Goal: Task Accomplishment & Management: Complete application form

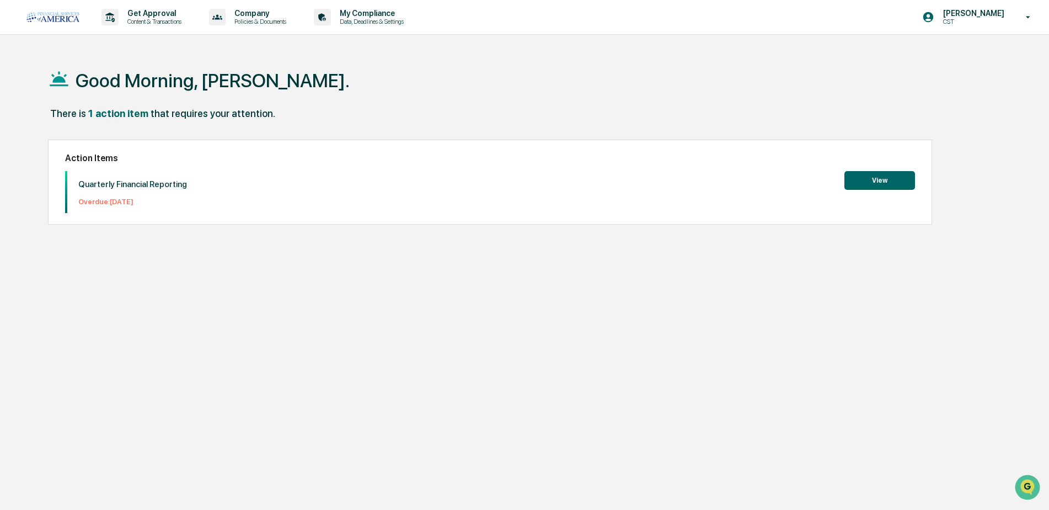
click at [869, 174] on button "View" at bounding box center [879, 180] width 71 height 19
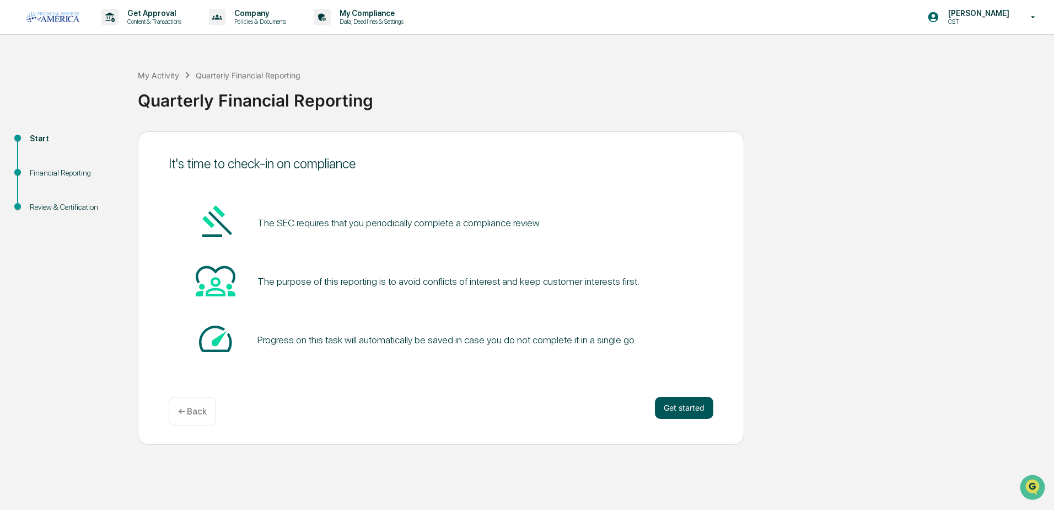
click at [682, 407] on button "Get started" at bounding box center [684, 407] width 58 height 22
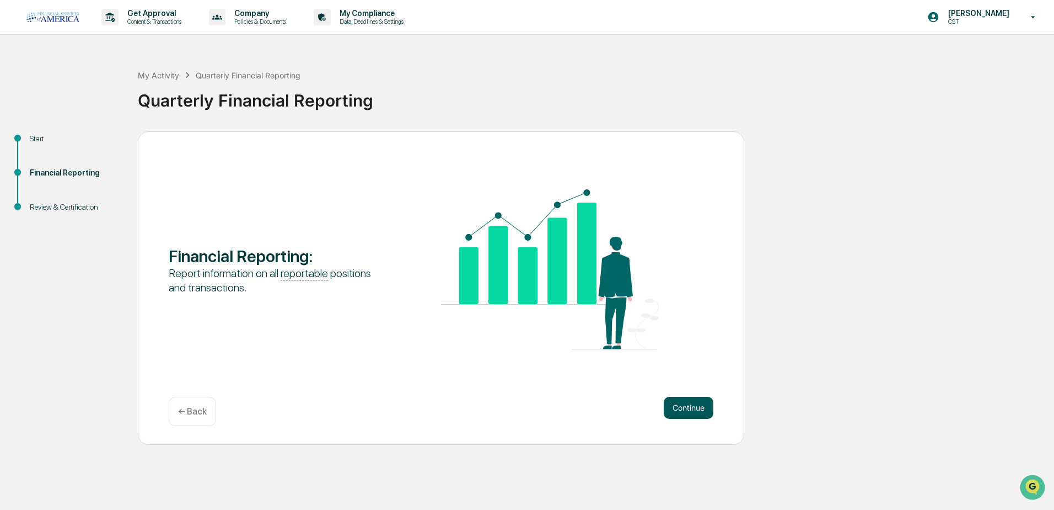
click at [675, 404] on button "Continue" at bounding box center [689, 407] width 50 height 22
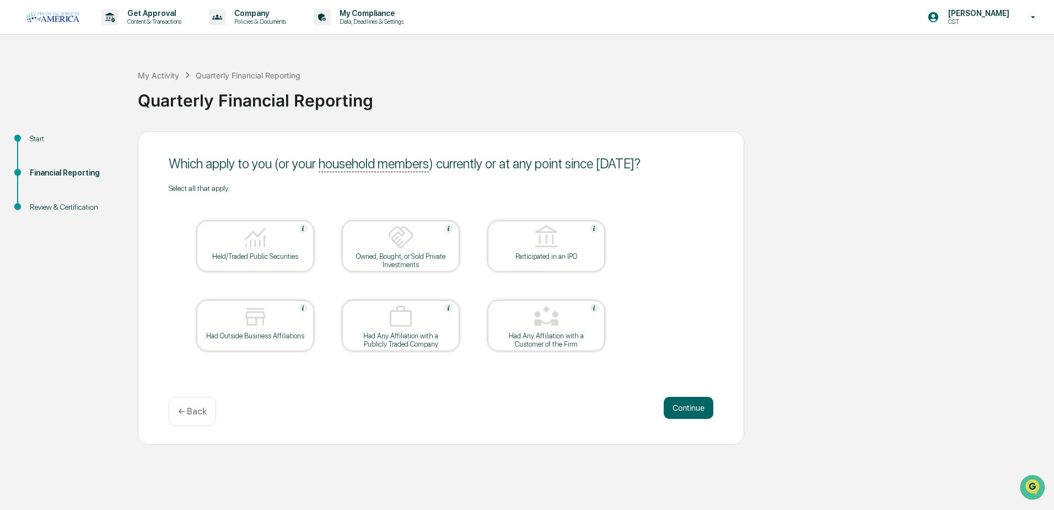
click at [675, 404] on button "Continue" at bounding box center [689, 407] width 50 height 22
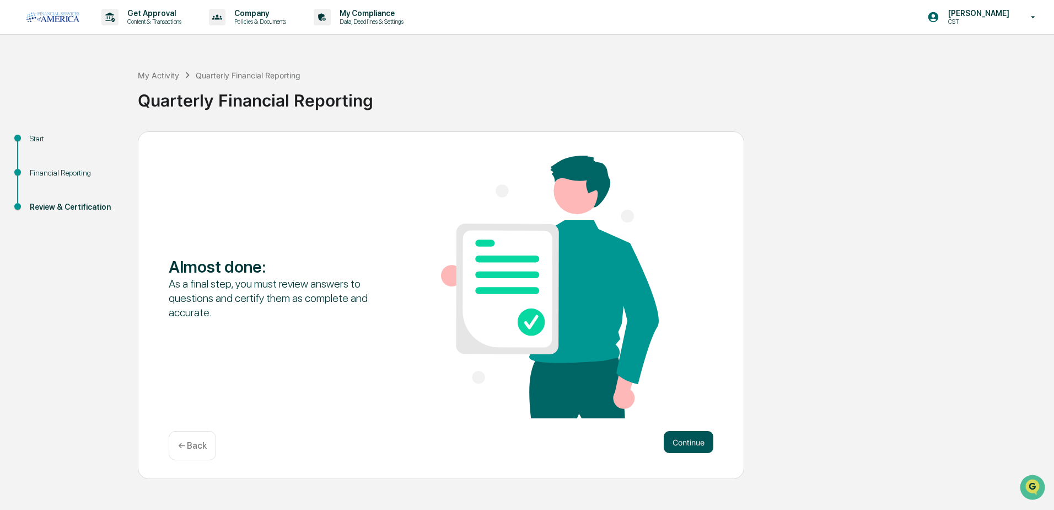
click at [683, 447] on button "Continue" at bounding box center [689, 442] width 50 height 22
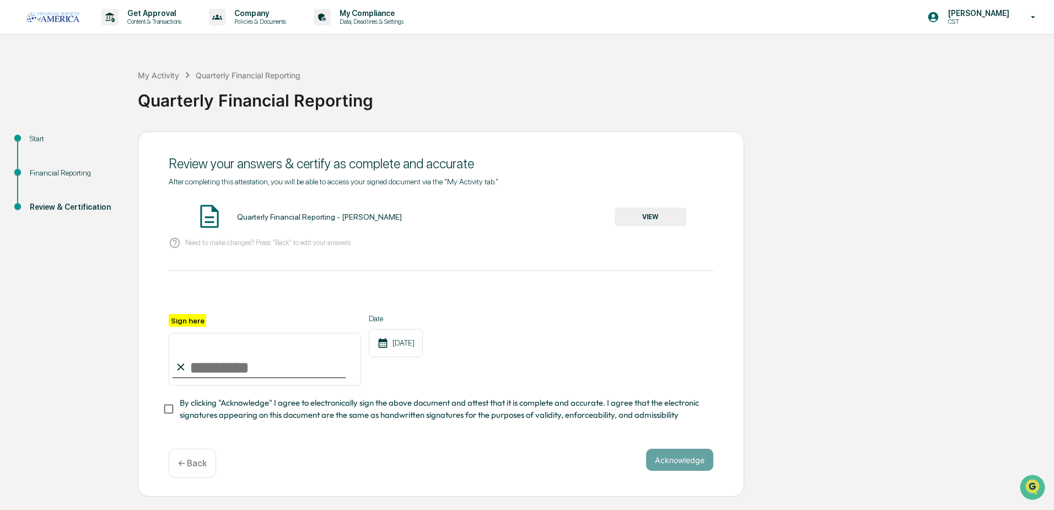
click at [225, 367] on input "Sign here" at bounding box center [265, 359] width 192 height 53
type input "**********"
click at [678, 468] on button "Acknowledge" at bounding box center [679, 459] width 67 height 22
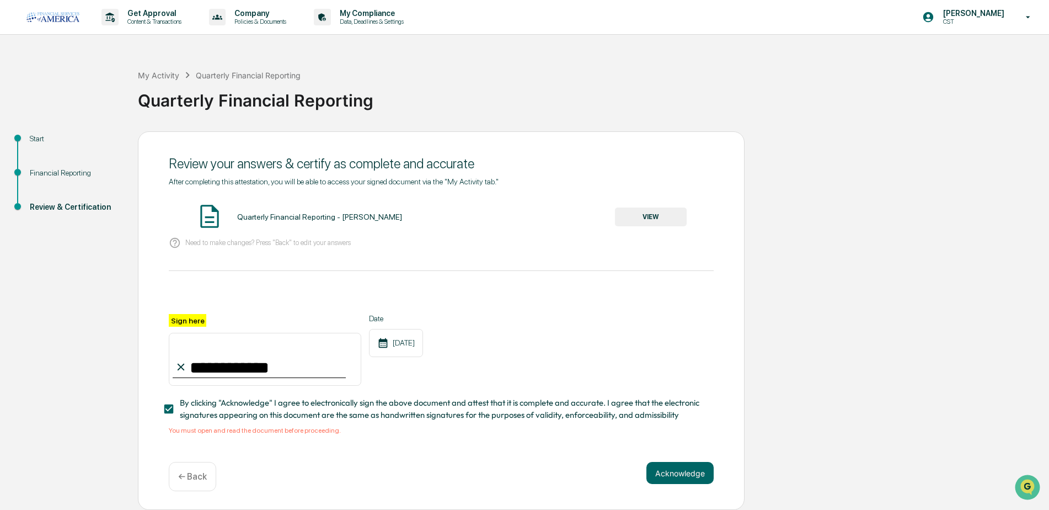
click at [208, 219] on img at bounding box center [210, 216] width 28 height 28
click at [311, 220] on div "Quarterly Financial Reporting - [PERSON_NAME]" at bounding box center [319, 216] width 165 height 9
click at [212, 223] on img at bounding box center [210, 216] width 28 height 28
click at [658, 215] on button "VIEW" at bounding box center [651, 216] width 72 height 19
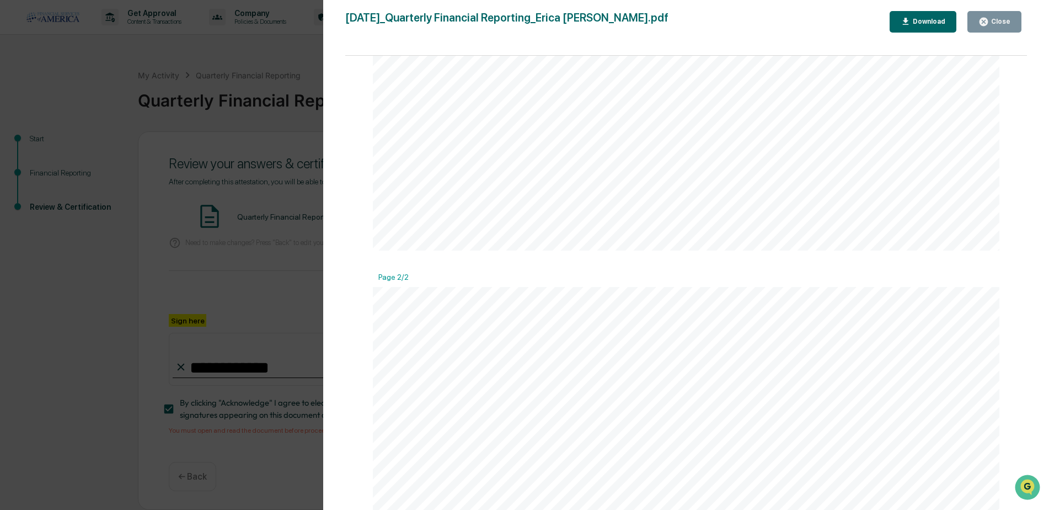
scroll to position [937, 0]
click at [990, 23] on div "Close" at bounding box center [1000, 22] width 22 height 8
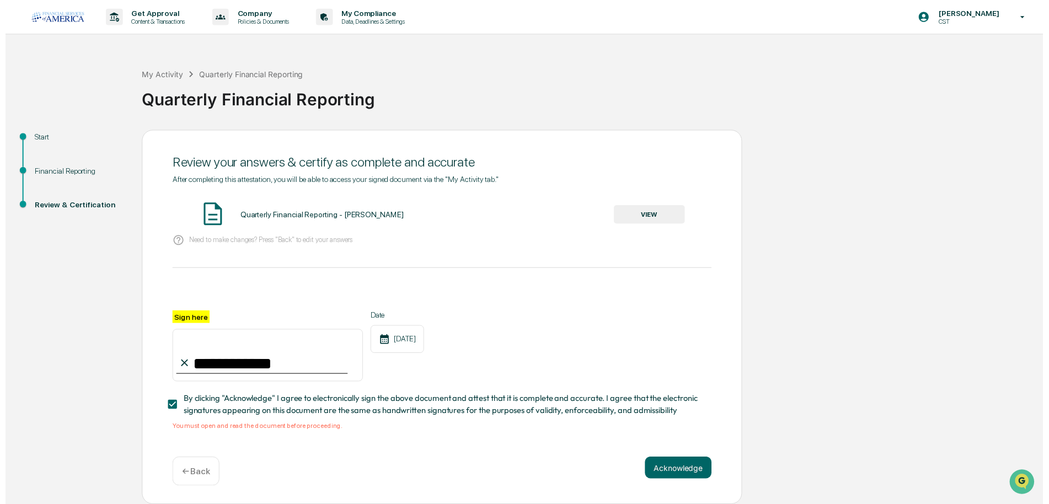
scroll to position [3, 0]
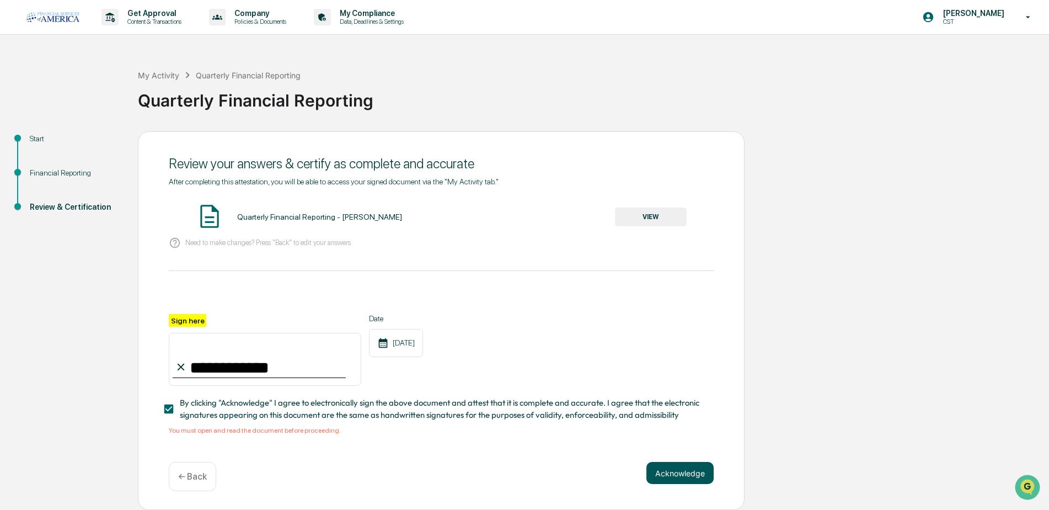
click at [672, 462] on button "Acknowledge" at bounding box center [679, 473] width 67 height 22
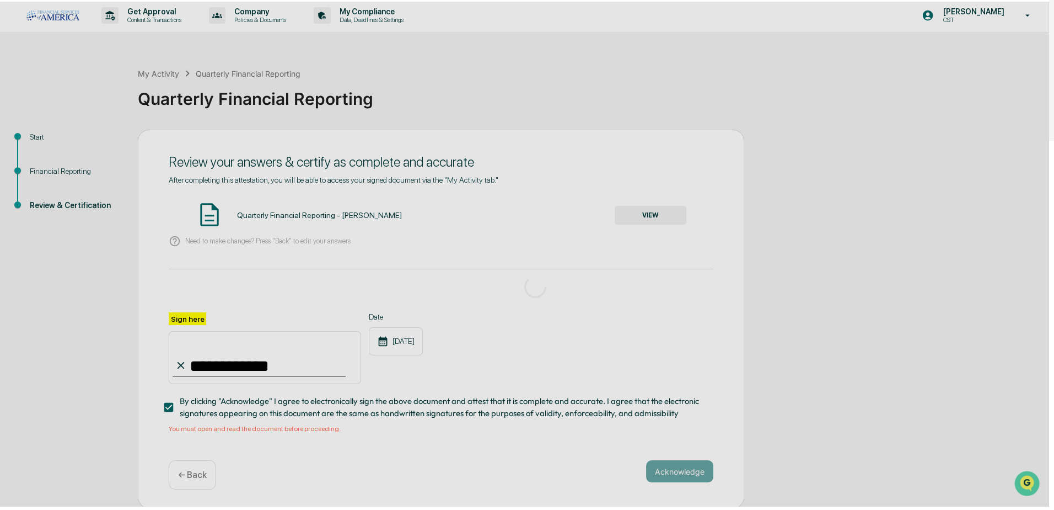
scroll to position [0, 0]
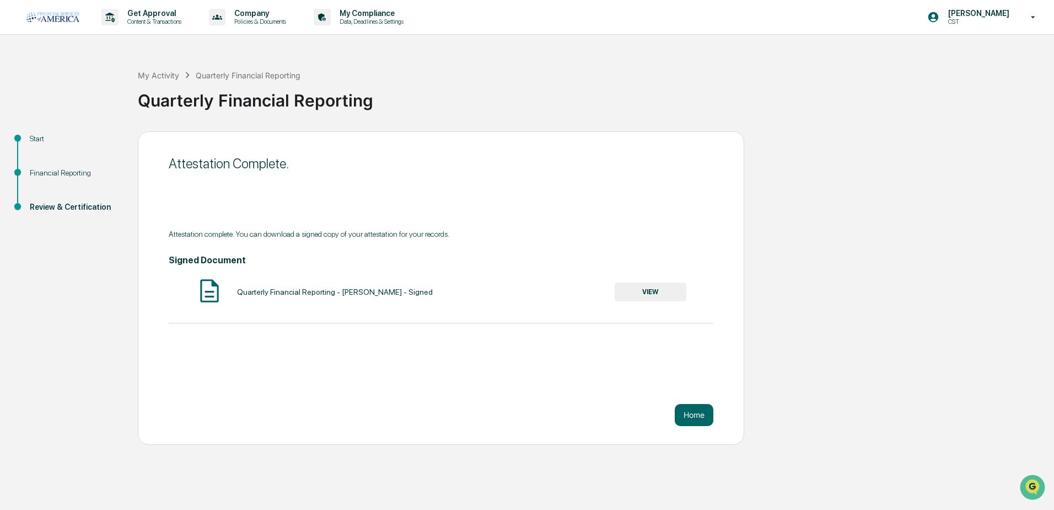
click at [650, 287] on button "VIEW" at bounding box center [651, 291] width 72 height 19
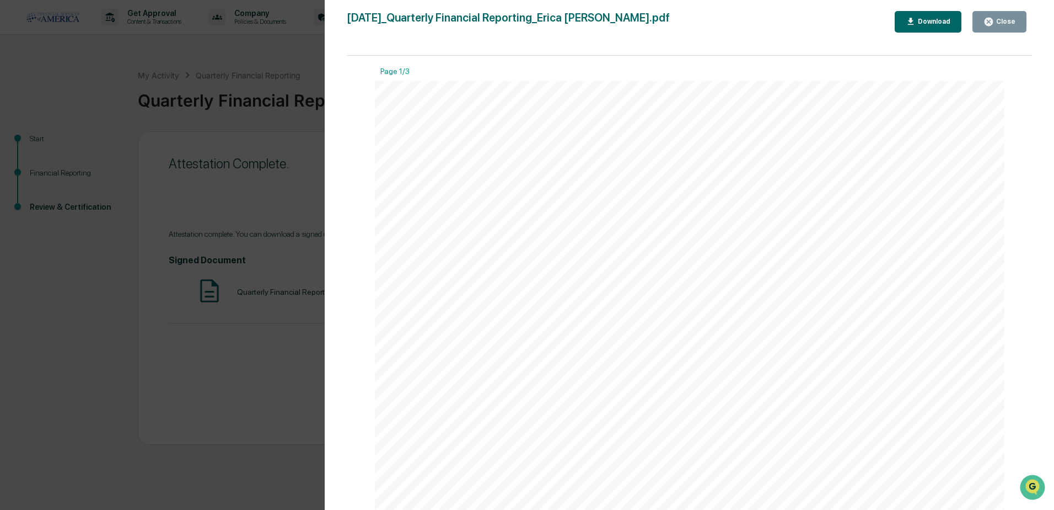
click at [1017, 24] on button "Close" at bounding box center [1000, 22] width 54 height 22
